Goal: Task Accomplishment & Management: Use online tool/utility

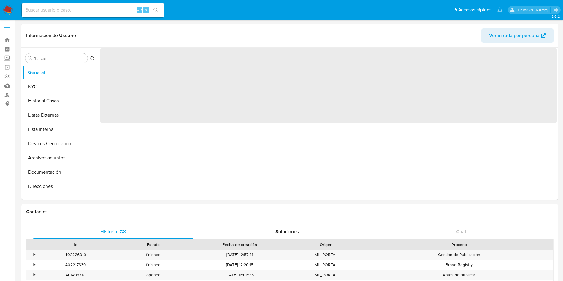
select select "10"
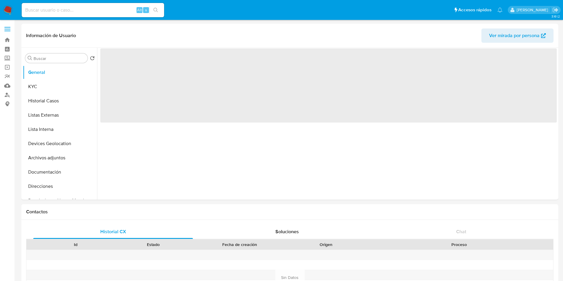
select select "10"
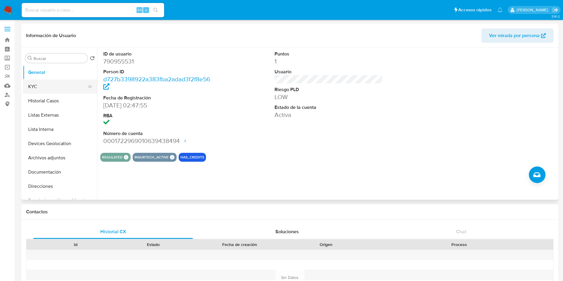
click at [47, 80] on button "KYC" at bounding box center [57, 87] width 69 height 14
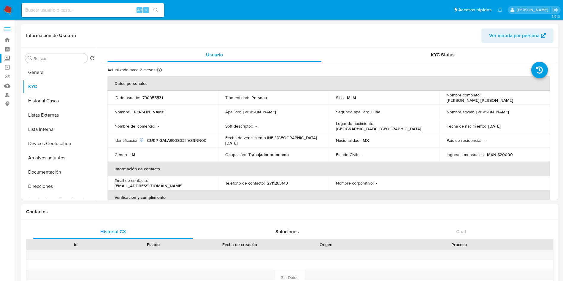
click at [4, 58] on label "Screening" at bounding box center [35, 58] width 71 height 9
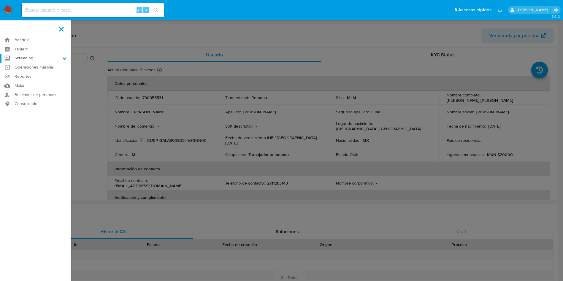
click at [0, 0] on input "Screening" at bounding box center [0, 0] width 0 height 0
click at [35, 79] on link "Herramientas" at bounding box center [35, 81] width 71 height 7
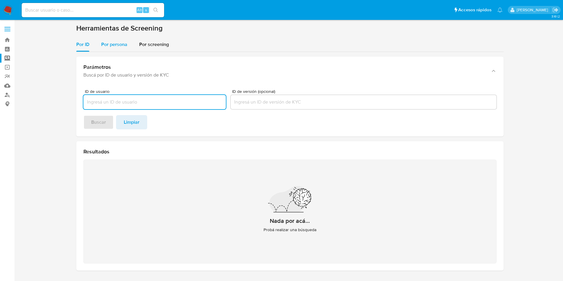
click at [111, 47] on span "Por persona" at bounding box center [114, 44] width 26 height 7
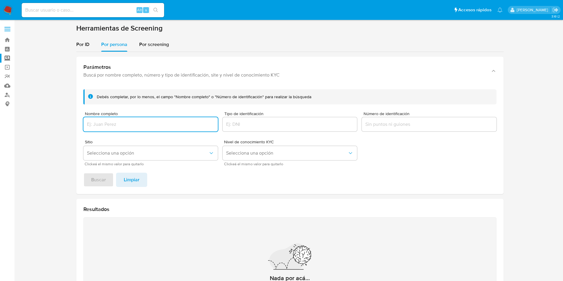
click at [144, 127] on input "Nombre completo" at bounding box center [150, 124] width 134 height 8
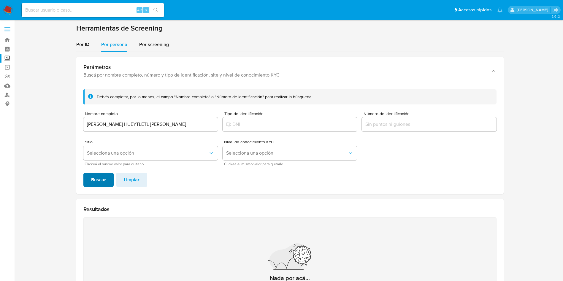
click at [107, 180] on button "Buscar" at bounding box center [98, 180] width 30 height 14
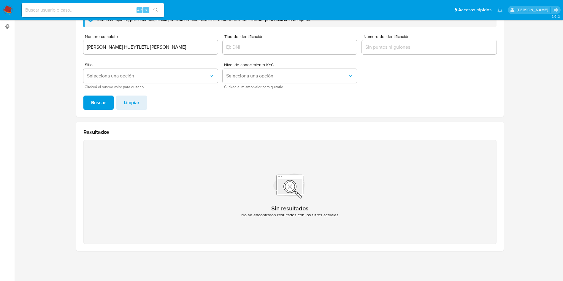
click at [152, 47] on input "CECILIA HUEYTLETL RAMIREZ" at bounding box center [150, 47] width 134 height 8
click at [102, 101] on span "Buscar" at bounding box center [98, 102] width 15 height 13
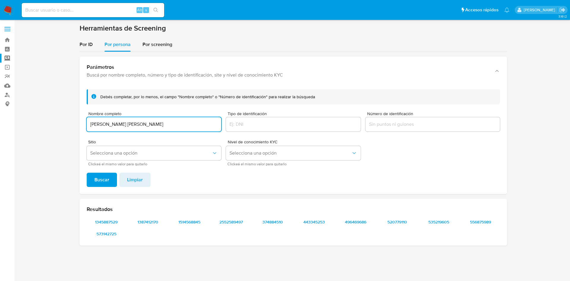
click at [190, 123] on input "SUSANA SANCHEZ FLORES" at bounding box center [154, 124] width 134 height 8
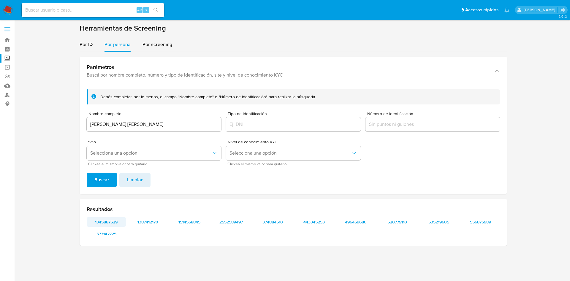
click at [116, 222] on span "1345887529" at bounding box center [106, 222] width 31 height 8
click at [114, 231] on span "573142725" at bounding box center [106, 234] width 31 height 8
click at [154, 218] on span "1387412170" at bounding box center [147, 222] width 31 height 8
click at [201, 223] on span "1514568845" at bounding box center [189, 222] width 31 height 8
click at [234, 220] on span "2552589497" at bounding box center [230, 222] width 31 height 8
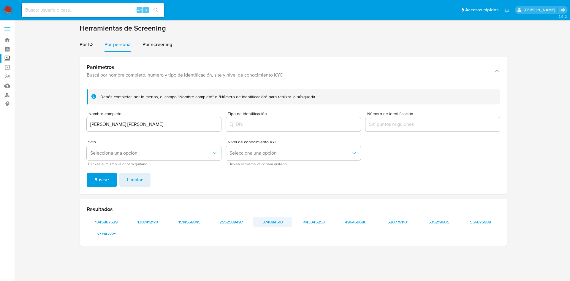
click at [271, 222] on span "374884510" at bounding box center [272, 222] width 31 height 8
click at [358, 221] on span "496469686" at bounding box center [355, 222] width 31 height 8
click at [354, 225] on span "496469686" at bounding box center [355, 222] width 31 height 8
click at [390, 223] on span "520779110" at bounding box center [397, 222] width 31 height 8
click at [439, 223] on span "535219605" at bounding box center [438, 222] width 31 height 8
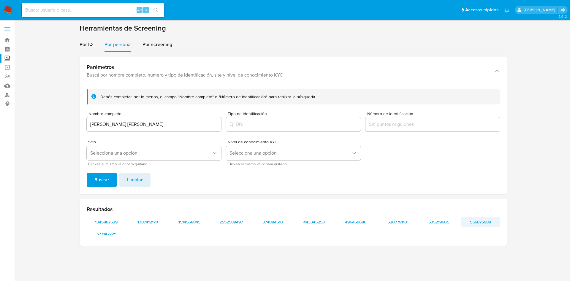
click at [477, 224] on span "556875989" at bounding box center [480, 222] width 31 height 8
click at [183, 126] on input "SUSANA SANCHEZ FLORES" at bounding box center [154, 124] width 134 height 8
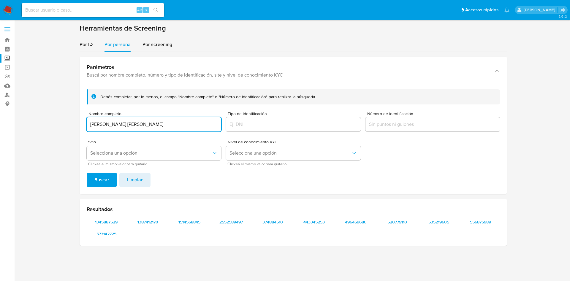
click at [183, 126] on input "SUSANA SANCHEZ FLORES" at bounding box center [154, 124] width 134 height 8
click at [107, 186] on span "Buscar" at bounding box center [101, 179] width 15 height 13
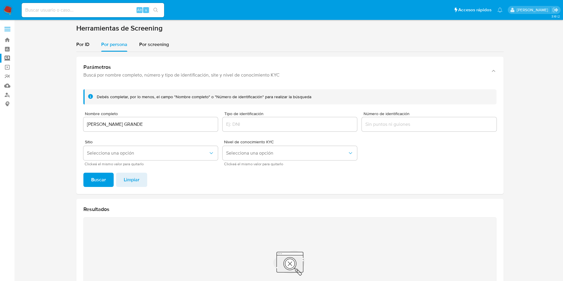
click at [186, 121] on input "MARIBEL FLORES GRANDE" at bounding box center [150, 124] width 134 height 8
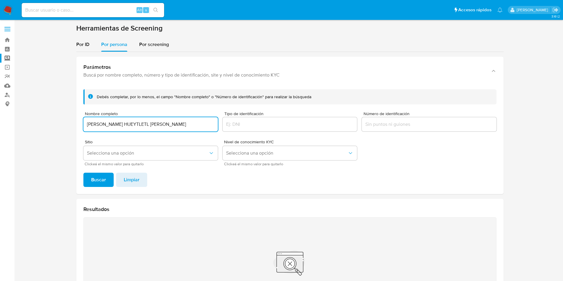
type input "CECILIA HUEYTLETL RAMIREZ"
click at [113, 174] on button "Buscar" at bounding box center [98, 180] width 30 height 14
click at [76, 17] on div "Alt s" at bounding box center [93, 10] width 142 height 14
click at [75, 9] on input at bounding box center [93, 10] width 142 height 8
paste input "790955531"
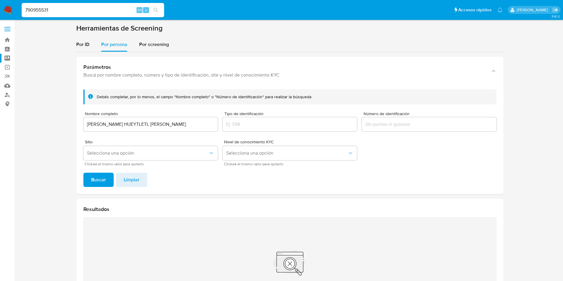
type input "790955531"
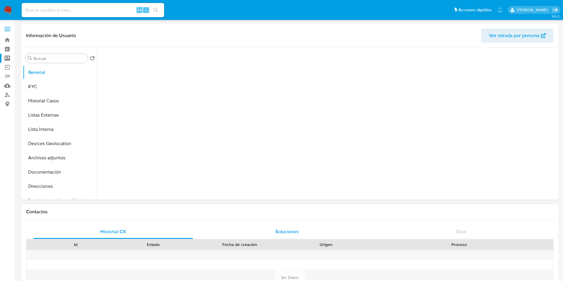
select select "10"
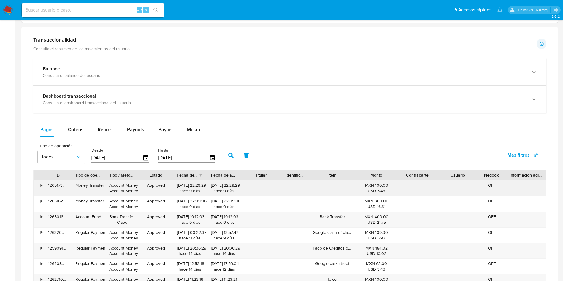
scroll to position [312, 0]
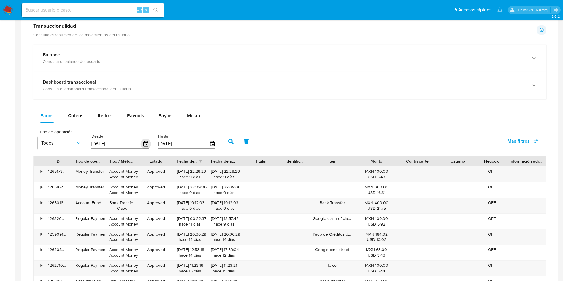
click at [142, 146] on icon "button" at bounding box center [146, 144] width 10 height 10
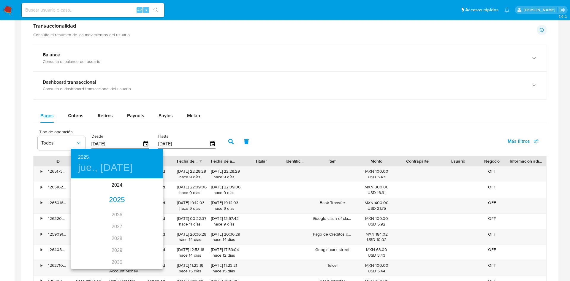
click at [117, 196] on div "2025" at bounding box center [117, 200] width 92 height 12
click at [112, 236] on div "ago." at bounding box center [116, 235] width 31 height 22
click at [130, 209] on p "1" at bounding box center [129, 210] width 2 height 6
type input "01/08/2025"
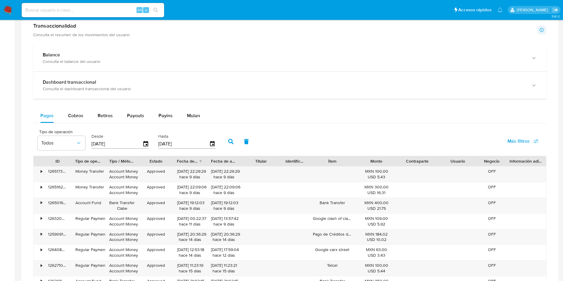
click at [229, 142] on icon "button" at bounding box center [230, 141] width 5 height 5
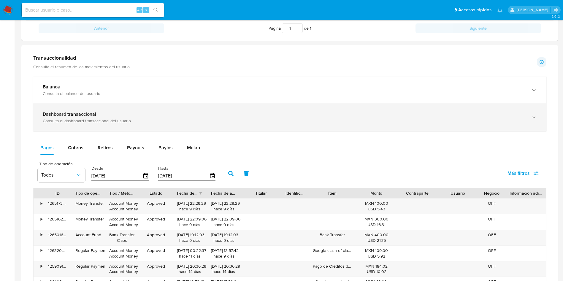
scroll to position [224, 0]
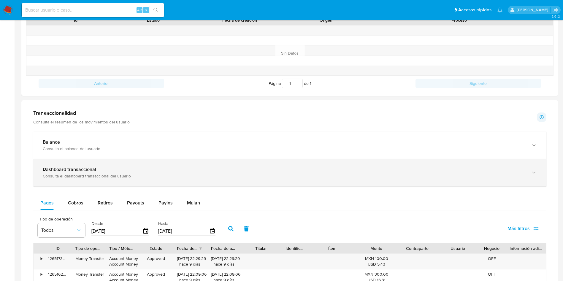
click at [225, 169] on div "Dashboard transaccional" at bounding box center [284, 169] width 482 height 6
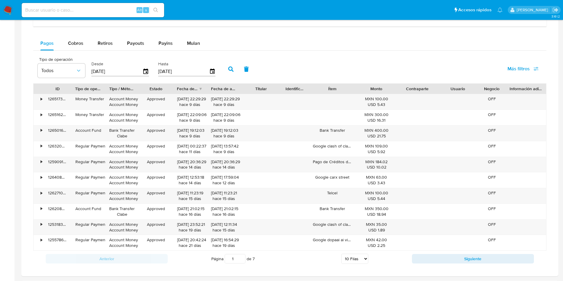
scroll to position [669, 0]
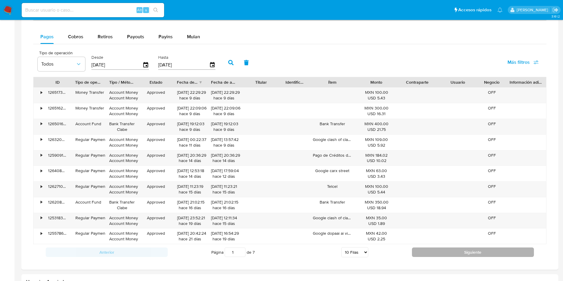
click at [442, 251] on button "Siguiente" at bounding box center [473, 251] width 122 height 9
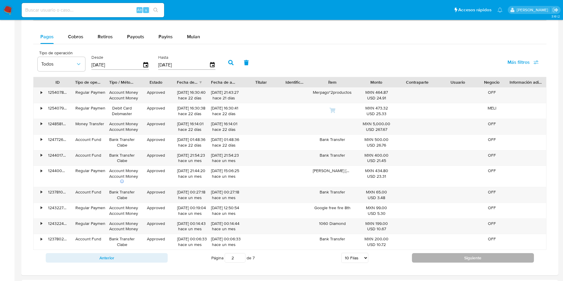
click at [455, 257] on button "Siguiente" at bounding box center [473, 257] width 122 height 9
type input "3"
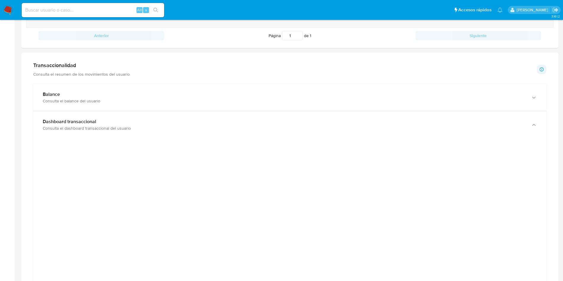
scroll to position [224, 0]
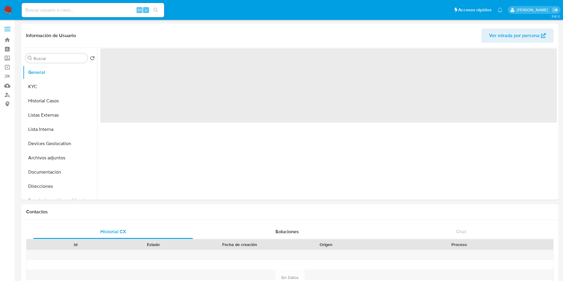
select select "10"
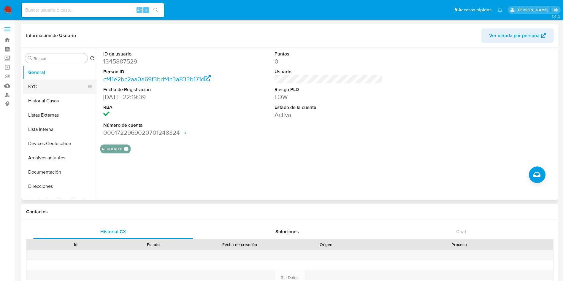
click at [55, 86] on button "KYC" at bounding box center [57, 87] width 69 height 14
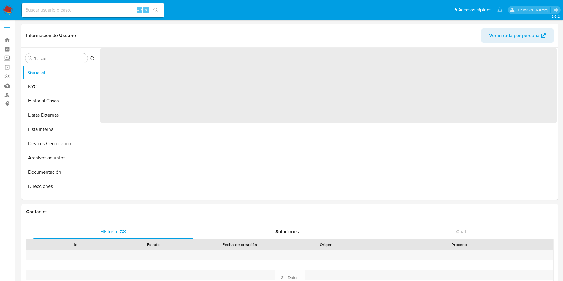
select select "10"
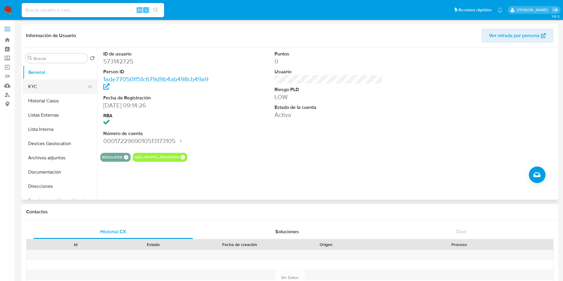
click at [42, 85] on button "KYC" at bounding box center [57, 87] width 69 height 14
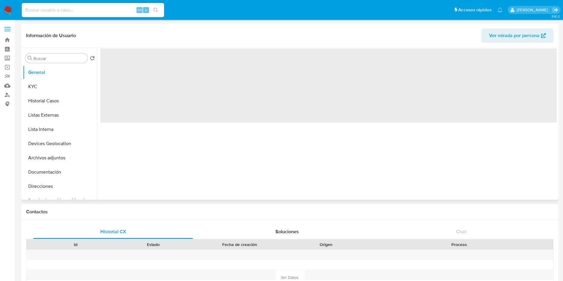
select select "10"
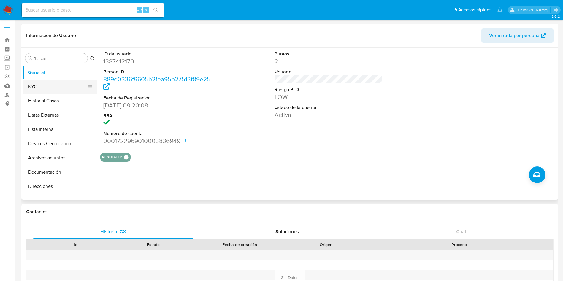
click at [54, 89] on button "KYC" at bounding box center [57, 87] width 69 height 14
select select "10"
click at [43, 90] on button "KYC" at bounding box center [57, 87] width 69 height 14
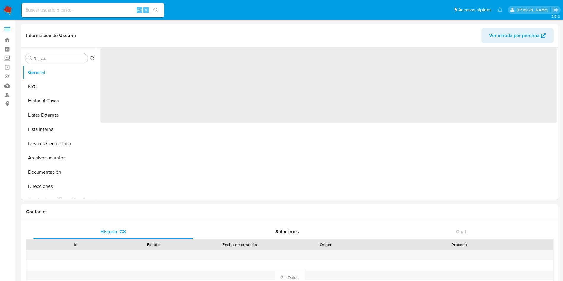
select select "10"
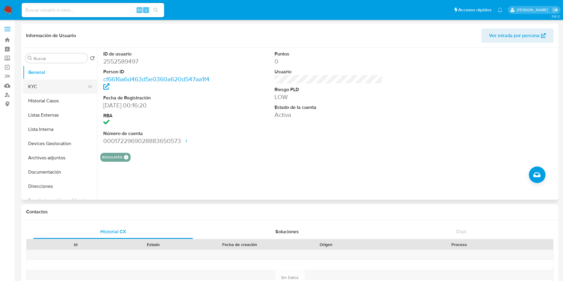
click at [50, 86] on button "KYC" at bounding box center [57, 87] width 69 height 14
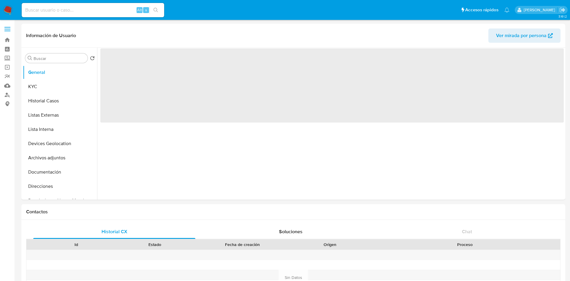
select select "10"
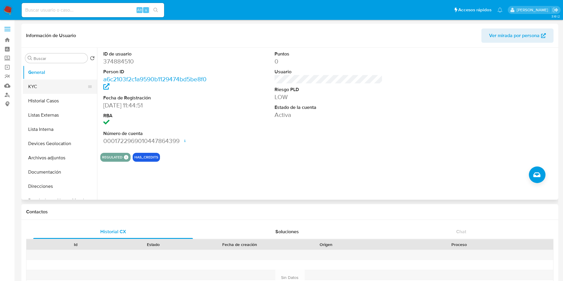
click at [54, 89] on button "KYC" at bounding box center [57, 87] width 69 height 14
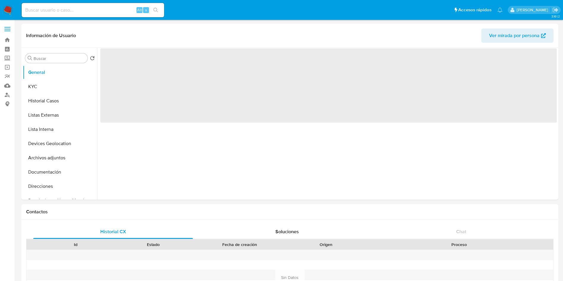
select select "10"
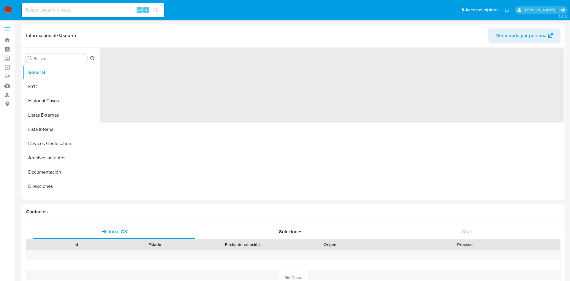
select select "10"
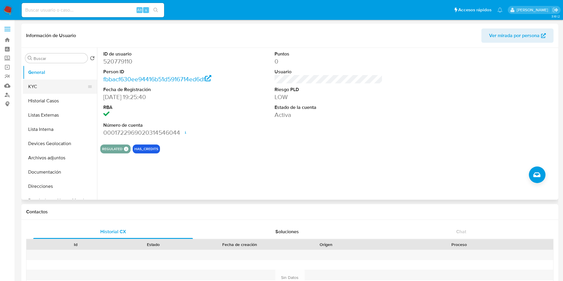
click at [36, 88] on button "KYC" at bounding box center [57, 87] width 69 height 14
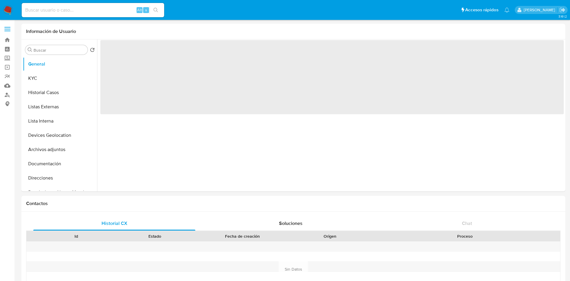
select select "10"
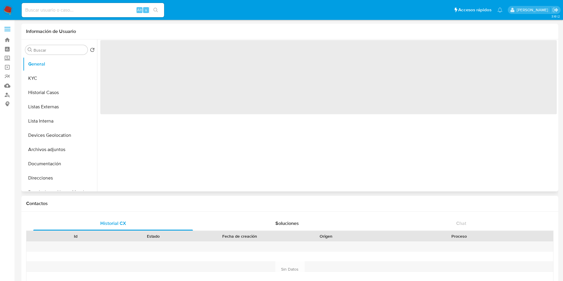
select select "10"
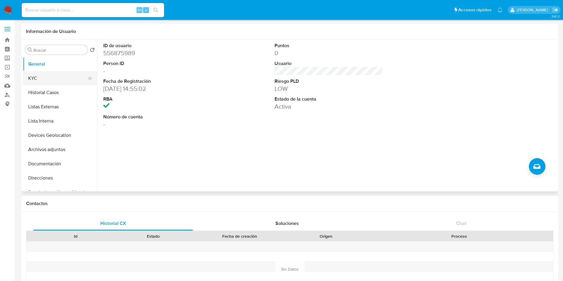
click at [59, 81] on button "KYC" at bounding box center [57, 78] width 69 height 14
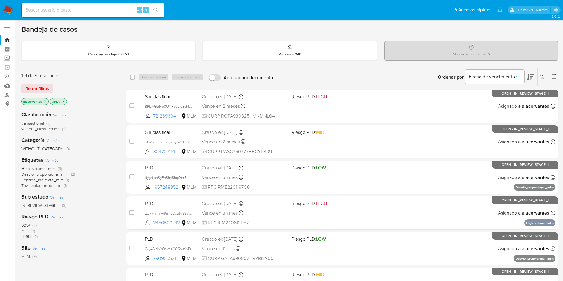
click at [82, 12] on input at bounding box center [93, 10] width 142 height 8
paste input "V8uXGubF3i79CR3esVR19t4D"
type input "V8uXGubF3i79CR3esVR19t4D"
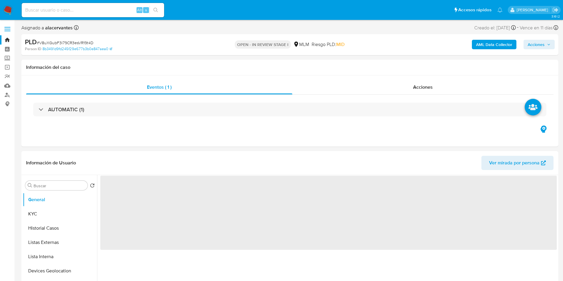
select select "10"
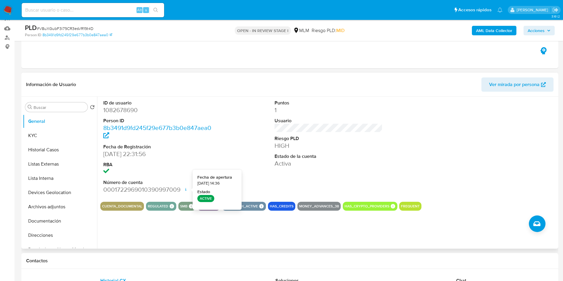
scroll to position [45, 0]
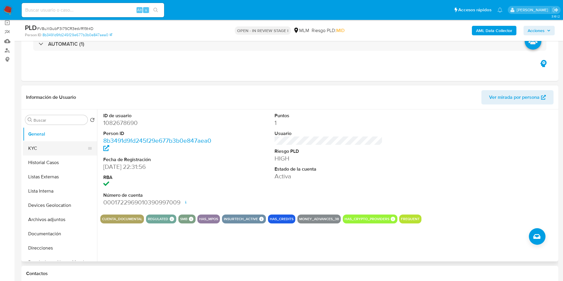
click at [55, 148] on button "KYC" at bounding box center [57, 148] width 69 height 14
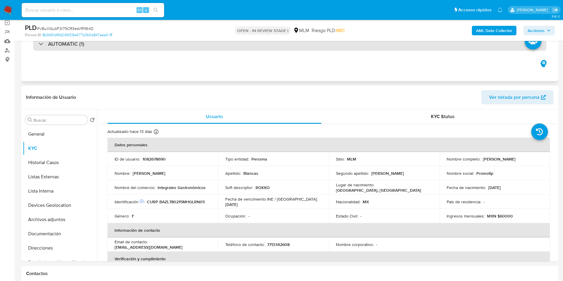
click at [470, 49] on div "AUTOMATIC (1)" at bounding box center [289, 44] width 513 height 14
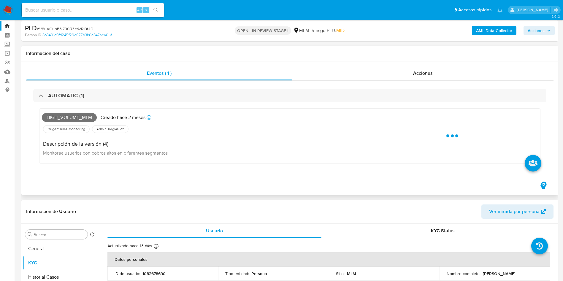
scroll to position [0, 0]
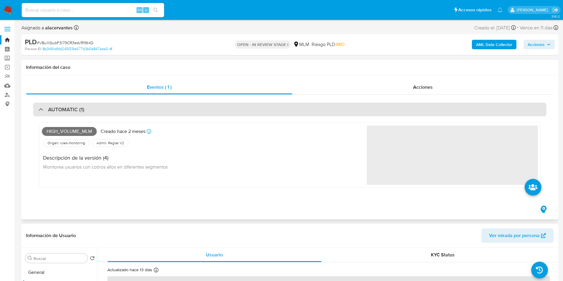
click at [345, 103] on div "AUTOMATIC (1)" at bounding box center [289, 110] width 513 height 14
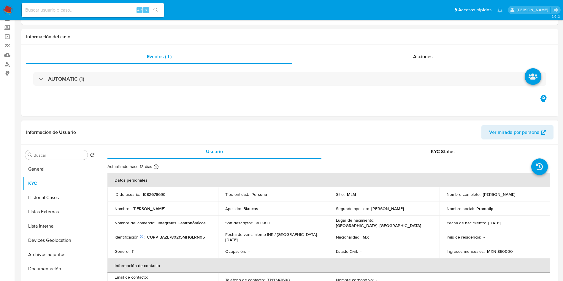
scroll to position [45, 0]
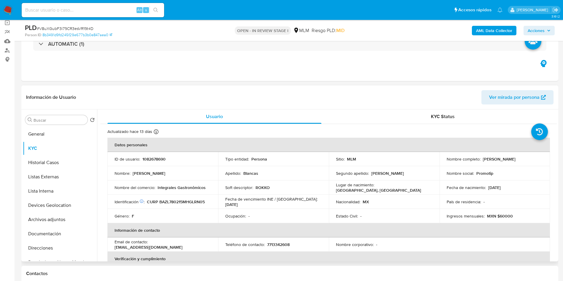
click at [153, 157] on p "1082678690" at bounding box center [153, 158] width 23 height 5
copy p "1082678690"
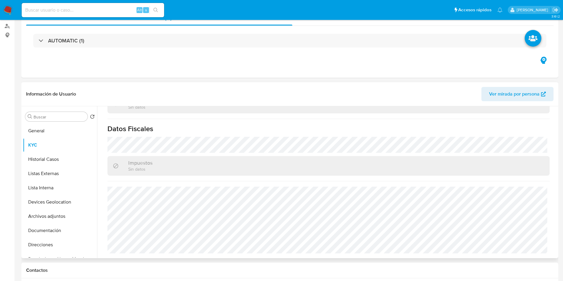
scroll to position [0, 0]
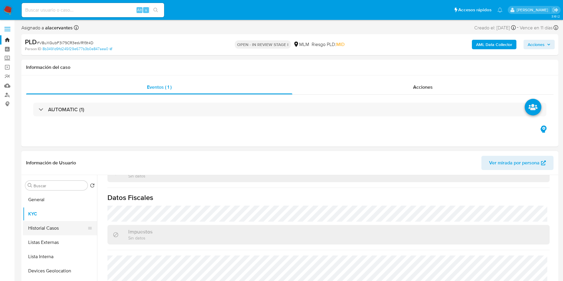
click at [48, 231] on button "Historial Casos" at bounding box center [57, 228] width 69 height 14
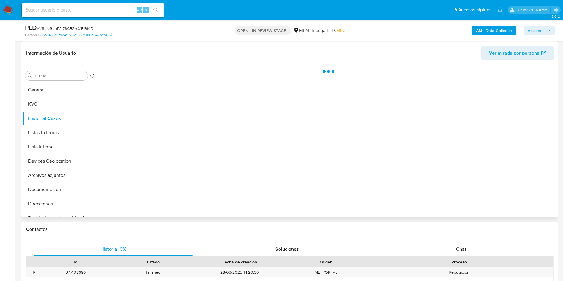
scroll to position [89, 0]
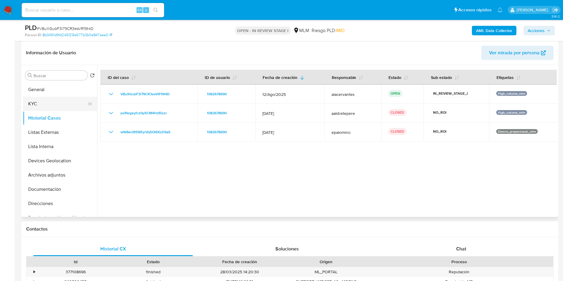
click at [61, 99] on button "KYC" at bounding box center [57, 104] width 69 height 14
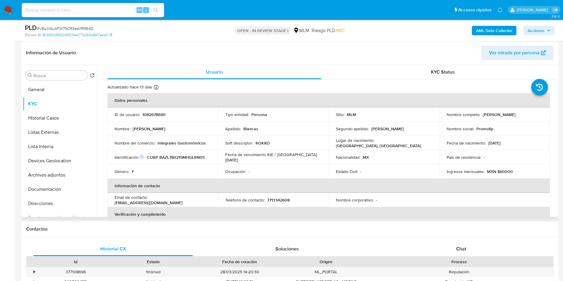
click at [281, 198] on p "7713342608" at bounding box center [278, 199] width 23 height 5
copy p "7713342608"
click at [172, 200] on p "promotipshop@gmail.com" at bounding box center [149, 202] width 68 height 5
click at [151, 200] on p "promotipshop@gmail.com" at bounding box center [149, 202] width 68 height 5
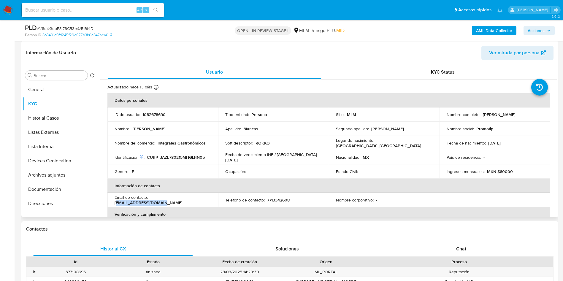
drag, startPoint x: 151, startPoint y: 199, endPoint x: 203, endPoint y: 200, distance: 51.6
click at [203, 200] on div "Email de contacto : promotipshop@gmail.com" at bounding box center [163, 200] width 96 height 11
copy p "romotipshop@gmail.com"
click at [53, 87] on button "General" at bounding box center [57, 89] width 69 height 14
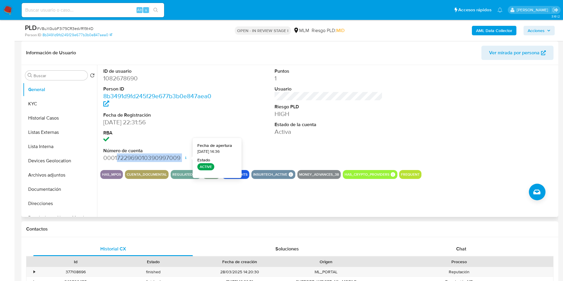
drag, startPoint x: 118, startPoint y: 158, endPoint x: 181, endPoint y: 156, distance: 63.2
click at [183, 157] on dd "0001722969010390997009 Fecha de apertura 26/03/2024 14:36 Estado ACTIVE" at bounding box center [157, 158] width 108 height 8
copy dd "722969010390997009"
drag, startPoint x: 56, startPoint y: 105, endPoint x: 64, endPoint y: 109, distance: 9.2
click at [56, 105] on button "KYC" at bounding box center [57, 104] width 69 height 14
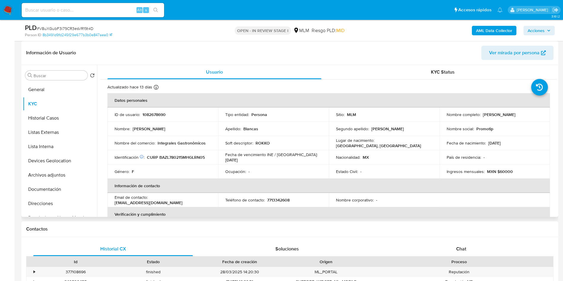
click at [174, 143] on p "Integrales Gastronômicos" at bounding box center [182, 142] width 48 height 5
click at [175, 144] on p "Integrales Gastronômicos" at bounding box center [182, 142] width 48 height 5
drag, startPoint x: 191, startPoint y: 141, endPoint x: 171, endPoint y: 142, distance: 20.2
click at [192, 141] on p "Integrales Gastronômicos" at bounding box center [182, 142] width 48 height 5
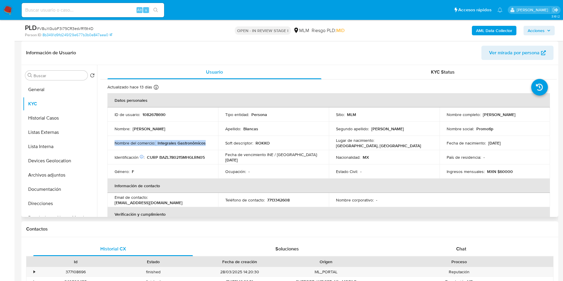
click at [163, 142] on p "Integrales Gastronômicos" at bounding box center [182, 142] width 48 height 5
drag, startPoint x: 158, startPoint y: 143, endPoint x: 209, endPoint y: 143, distance: 51.3
click at [209, 143] on div "Nombre del comercio : Integrales Gastronômicos" at bounding box center [163, 142] width 96 height 5
copy p "Integrales Gastronômicos"
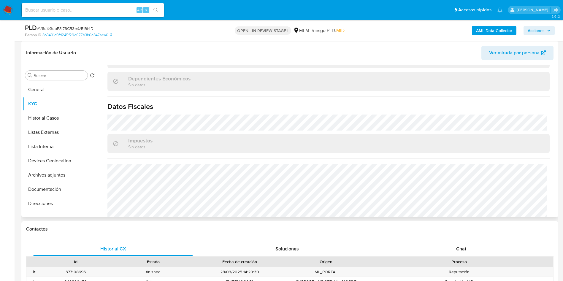
scroll to position [356, 0]
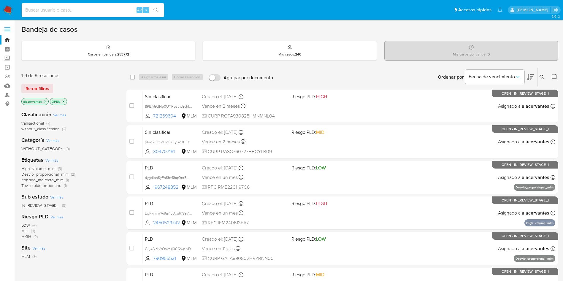
click at [110, 9] on input at bounding box center [93, 10] width 142 height 8
paste input "chAlTTBWDJsrzEB4eClbP2je"
type input "chAlTTBWDJsrzEB4eClbP2je"
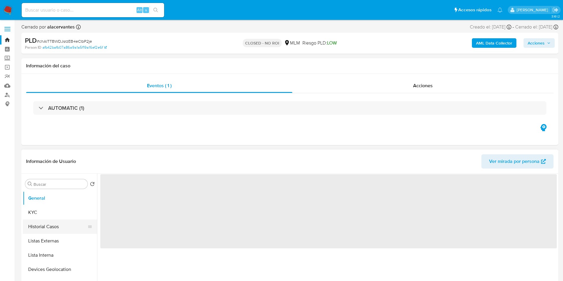
select select "10"
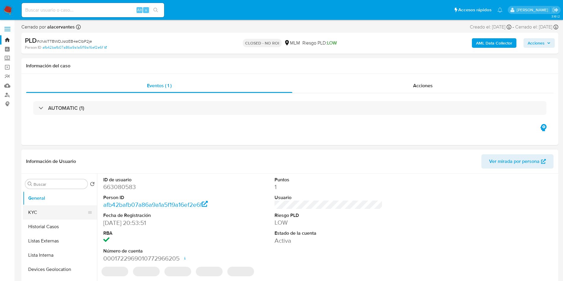
click at [56, 210] on button "KYC" at bounding box center [57, 212] width 69 height 14
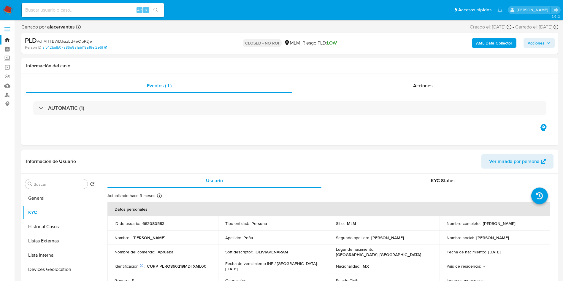
click at [116, 12] on input at bounding box center [93, 10] width 142 height 8
paste input "xb1IB5fd86T5yjI55v9ehmFj"
type input "xb1IB5fd86T5yjI55v9ehmFj"
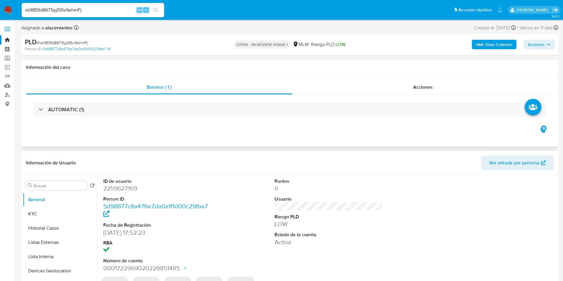
select select "10"
click at [55, 217] on button "KYC" at bounding box center [57, 214] width 69 height 14
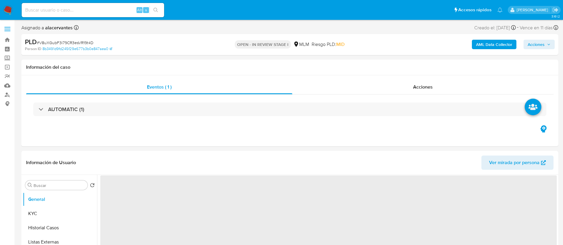
select select "10"
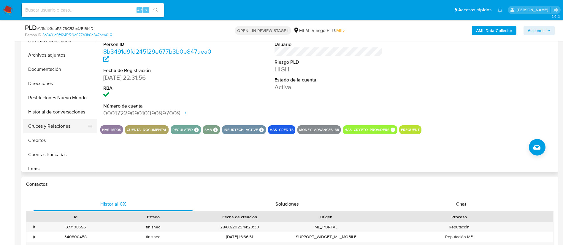
scroll to position [89, 0]
click at [59, 82] on button "Restricciones Nuevo Mundo" at bounding box center [57, 84] width 69 height 14
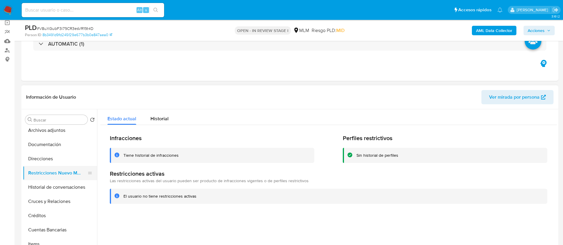
scroll to position [0, 0]
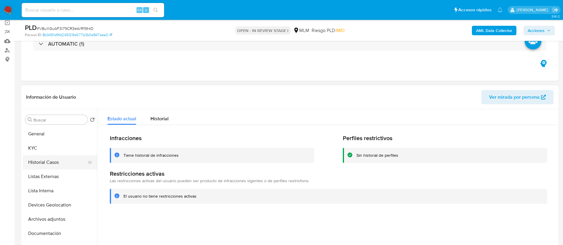
click at [55, 161] on button "Historial Casos" at bounding box center [57, 162] width 69 height 14
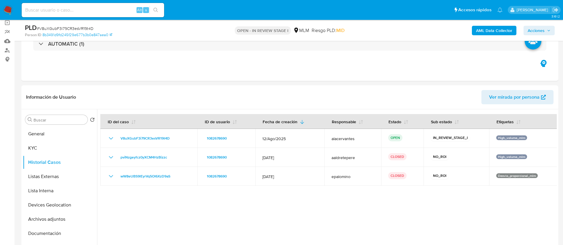
click at [8, 12] on img at bounding box center [8, 10] width 10 height 10
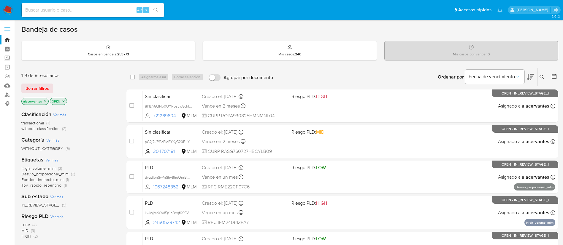
click at [55, 169] on span "High_volume_mlm (3)" at bounding box center [41, 169] width 41 height 6
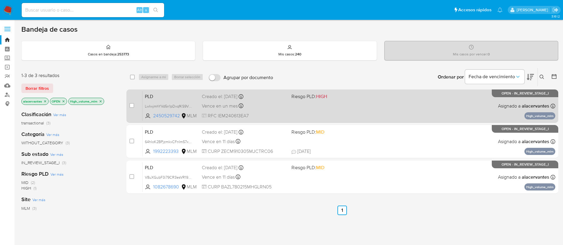
click at [396, 108] on div "PLD LwIwjmhYVd5n1pDxqfKS9VH6 2450529742 MLM Riesgo PLD: HIGH Creado el: 12/09/2…" at bounding box center [348, 106] width 413 height 30
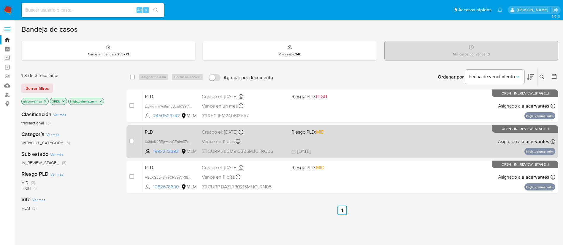
click at [394, 150] on span "12/09/2025 12/09/2025 19:57" at bounding box center [378, 151] width 174 height 7
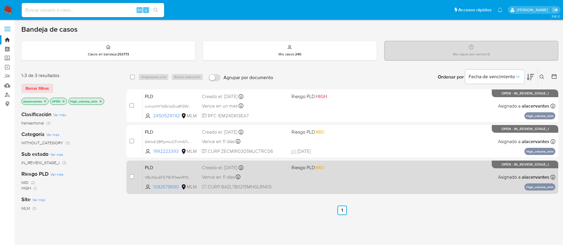
click at [361, 174] on div "PLD V8uXGubF3i79CR3esVR19t4D 1082678690 MLM Riesgo PLD: MID Creado el: 12/08/20…" at bounding box center [348, 177] width 413 height 30
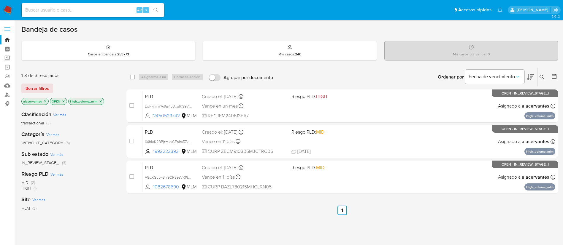
click at [100, 101] on icon "close-filter" at bounding box center [101, 102] width 4 height 4
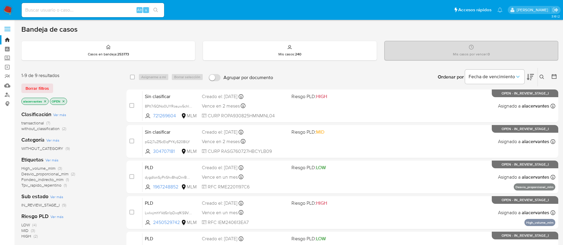
click at [60, 180] on span "Fondeo_indirecto_mlm" at bounding box center [42, 180] width 42 height 6
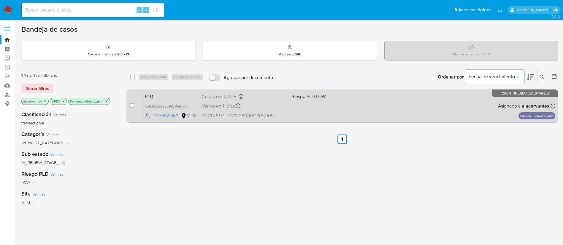
click at [325, 109] on div "PLD xb1IB5fd86T5yjI55v9ehmFj 2259627169 MLM Riesgo PLD: LOW Creado el: 12/08/20…" at bounding box center [348, 106] width 413 height 30
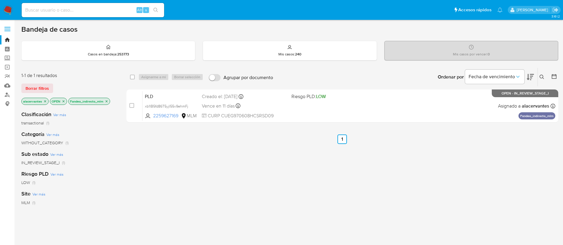
click at [109, 101] on p "Fondeo_indirecto_mlm" at bounding box center [89, 101] width 41 height 7
click at [107, 101] on icon "close-filter" at bounding box center [107, 102] width 4 height 4
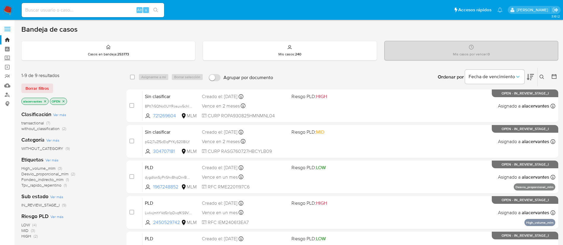
click at [72, 174] on span "(2)" at bounding box center [73, 174] width 4 height 6
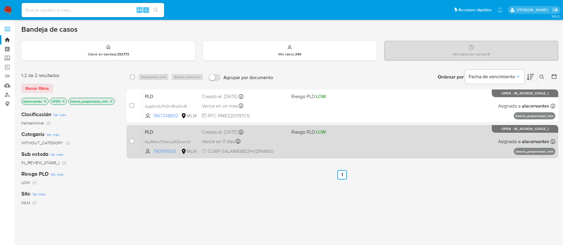
click at [404, 150] on div "PLD Guj46ldixYOskruj00Qwn1xD 790955531 MLM Riesgo PLD: LOW Creado el: 12/08/202…" at bounding box center [348, 142] width 413 height 30
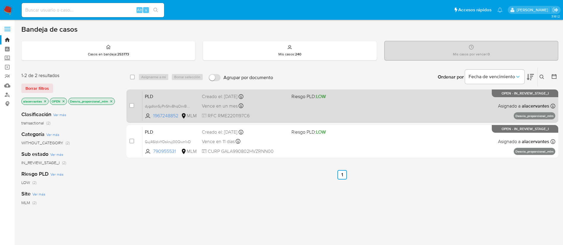
click at [362, 101] on div "PLD dygdIonSyPnShv8hqOnrBCB0 1967248852 MLM Riesgo PLD: LOW Creado el: 12/09/20…" at bounding box center [348, 106] width 413 height 30
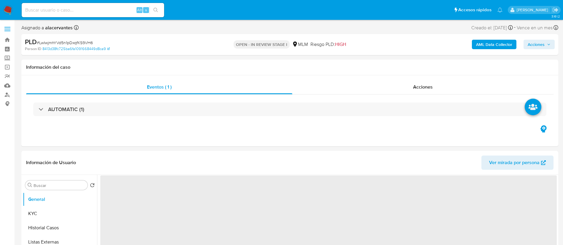
select select "10"
click at [28, 214] on button "KYC" at bounding box center [57, 214] width 69 height 14
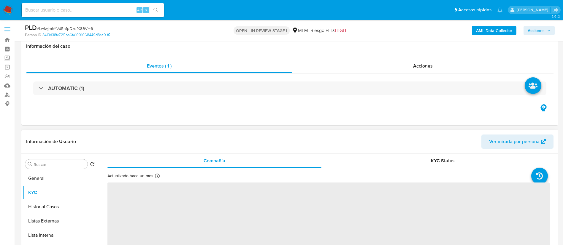
scroll to position [89, 0]
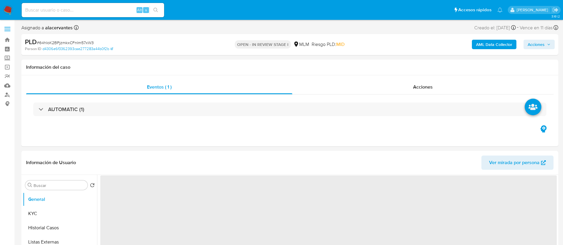
select select "10"
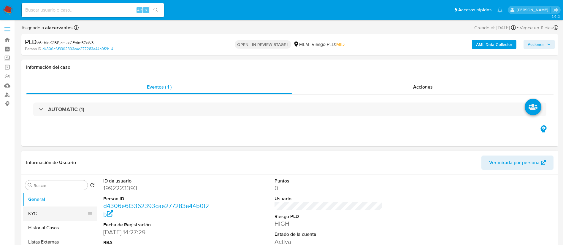
click at [59, 208] on button "KYC" at bounding box center [57, 214] width 69 height 14
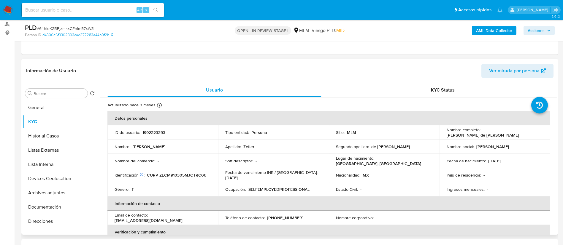
scroll to position [89, 0]
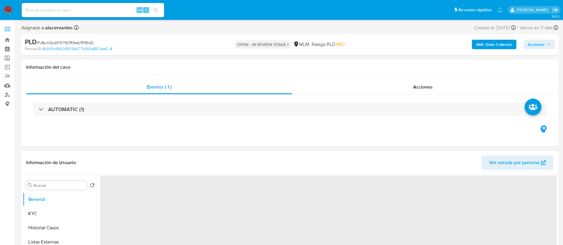
select select "10"
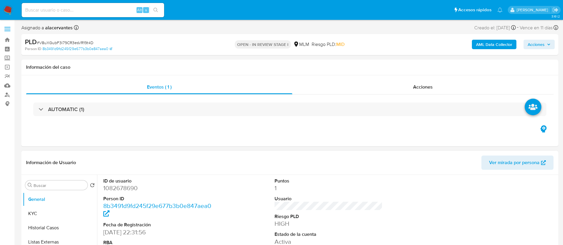
scroll to position [45, 0]
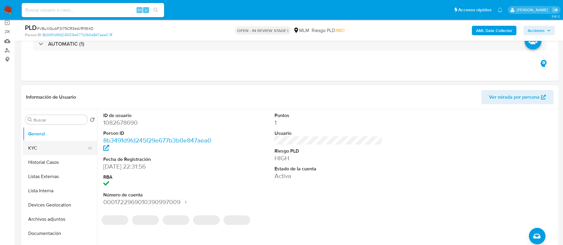
click at [53, 147] on button "KYC" at bounding box center [57, 148] width 69 height 14
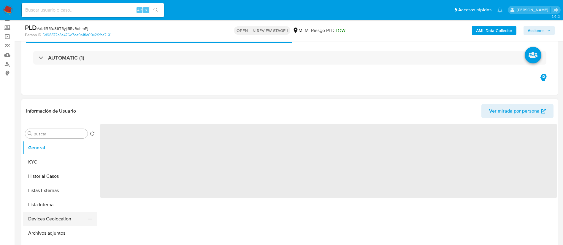
scroll to position [45, 0]
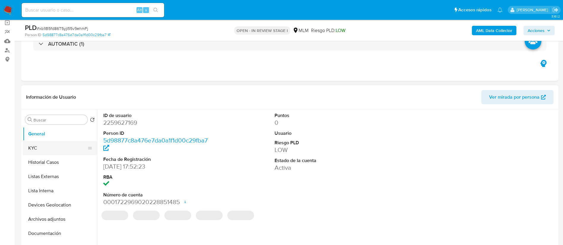
click at [47, 149] on button "KYC" at bounding box center [57, 148] width 69 height 14
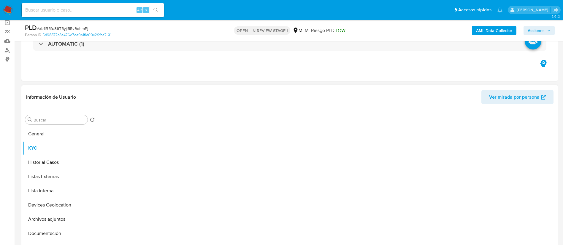
select select "10"
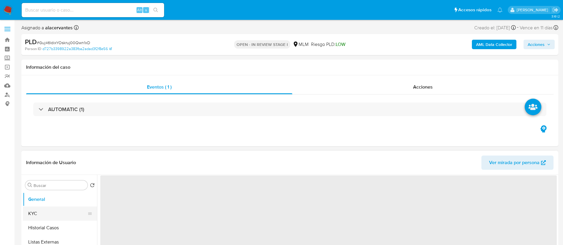
click at [53, 214] on button "KYC" at bounding box center [57, 214] width 69 height 14
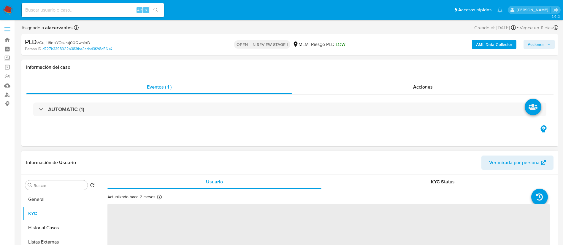
select select "10"
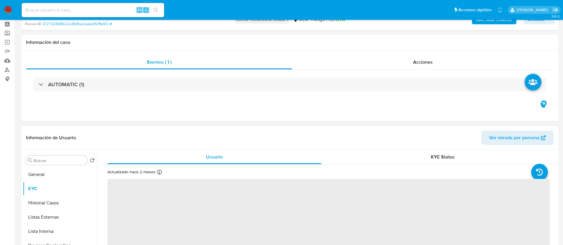
scroll to position [45, 0]
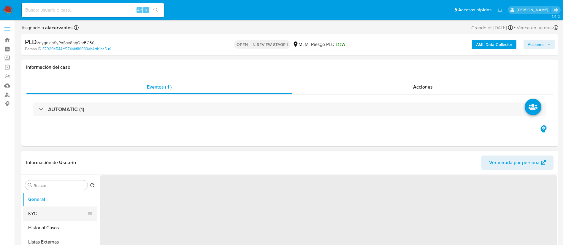
click at [44, 217] on button "KYC" at bounding box center [57, 214] width 69 height 14
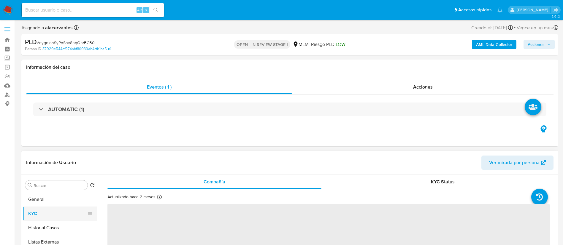
select select "10"
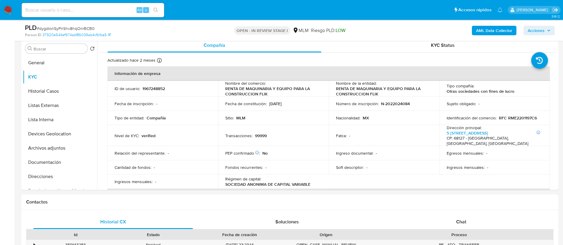
scroll to position [89, 0]
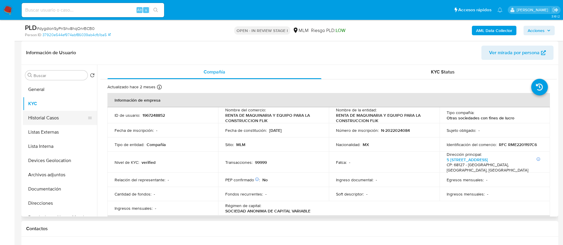
click at [45, 119] on button "Historial Casos" at bounding box center [57, 118] width 69 height 14
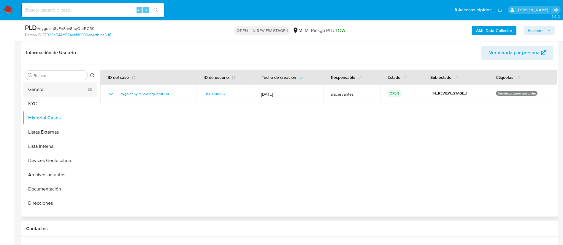
click at [55, 89] on button "General" at bounding box center [57, 89] width 69 height 14
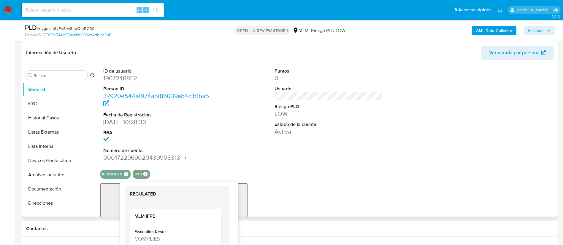
scroll to position [134, 0]
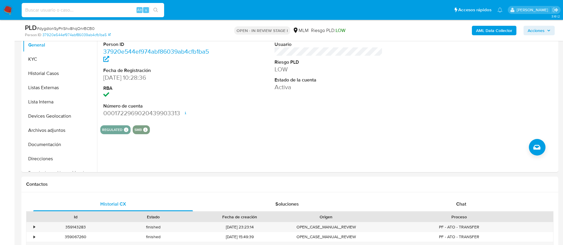
click at [98, 9] on input at bounding box center [93, 10] width 142 height 8
paste input "1492995962"
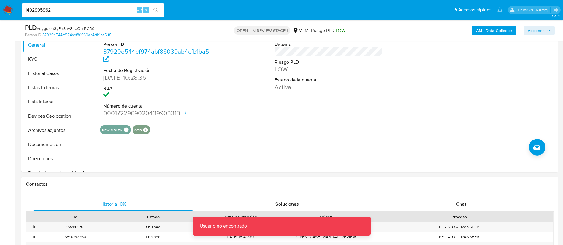
click at [101, 8] on input "1492995962" at bounding box center [93, 10] width 142 height 8
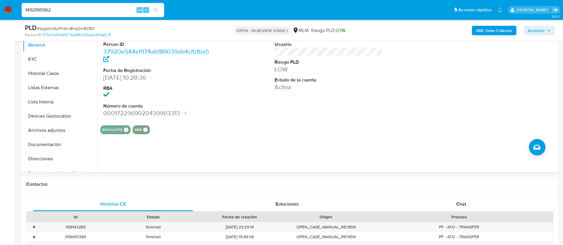
type input "1492995962"
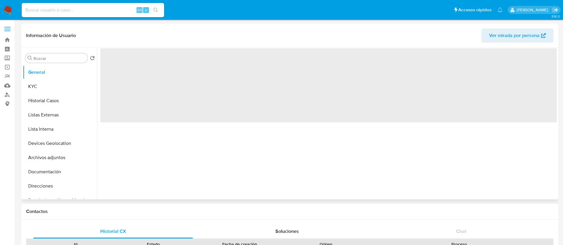
select select "10"
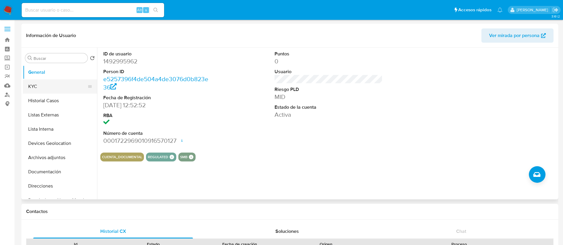
click at [54, 90] on button "KYC" at bounding box center [57, 87] width 69 height 14
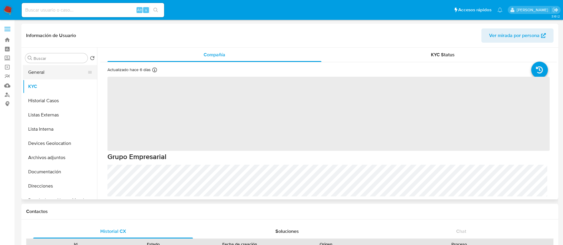
click at [48, 67] on button "General" at bounding box center [57, 72] width 69 height 14
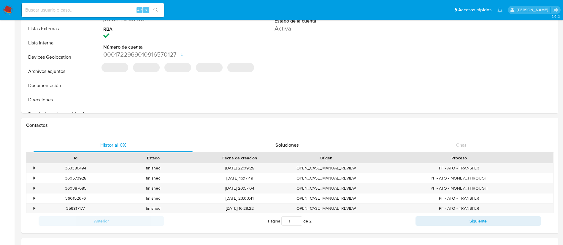
scroll to position [45, 0]
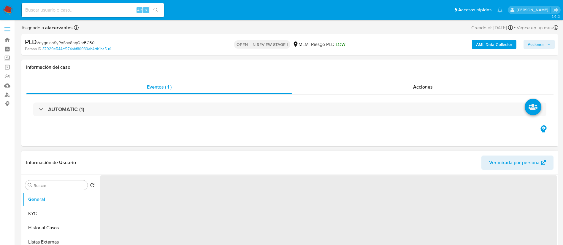
select select "10"
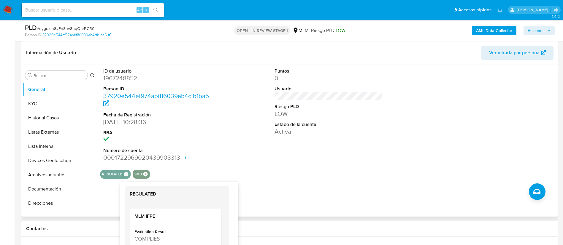
scroll to position [134, 0]
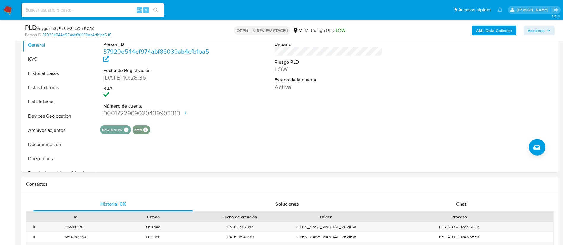
click at [89, 11] on input at bounding box center [93, 10] width 142 height 8
paste input "2120398549"
type input "2120398549"
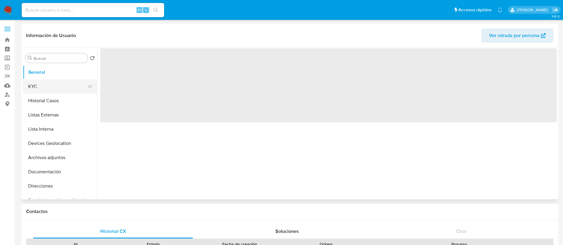
select select "10"
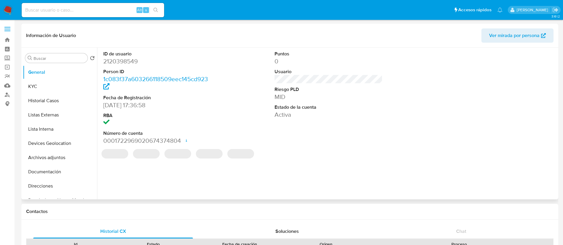
scroll to position [45, 0]
